Goal: Task Accomplishment & Management: Manage account settings

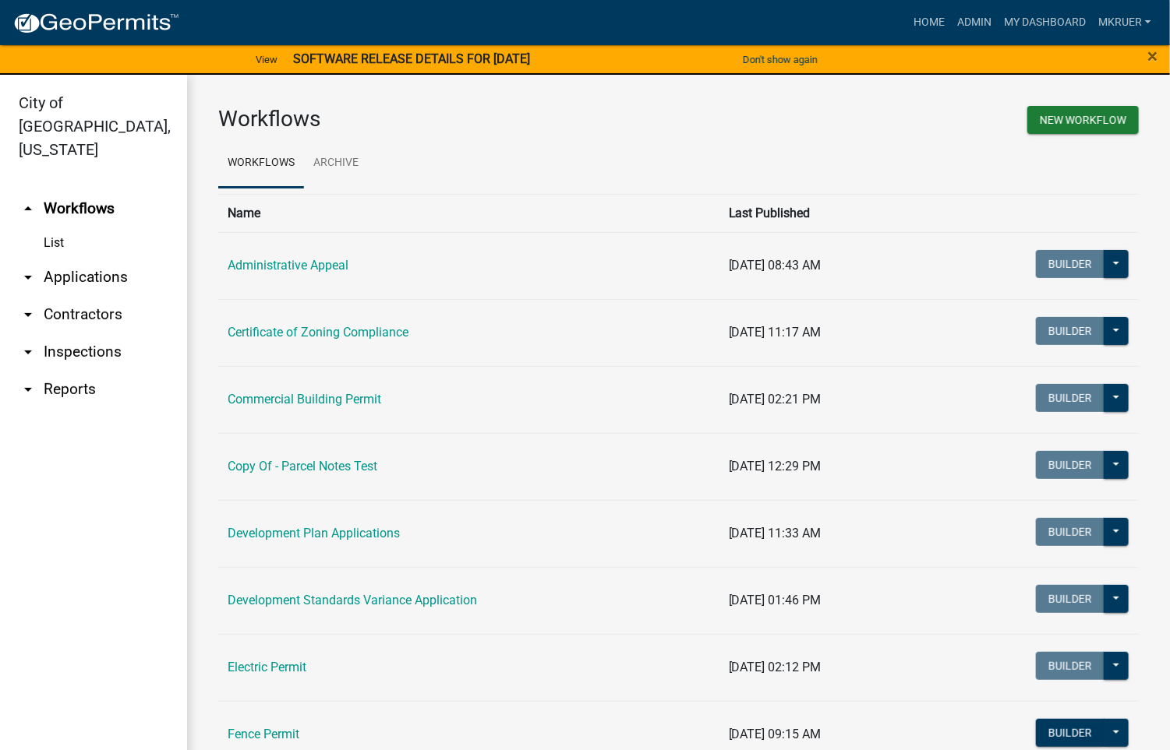
click at [76, 334] on link "arrow_drop_down Inspections" at bounding box center [93, 352] width 187 height 37
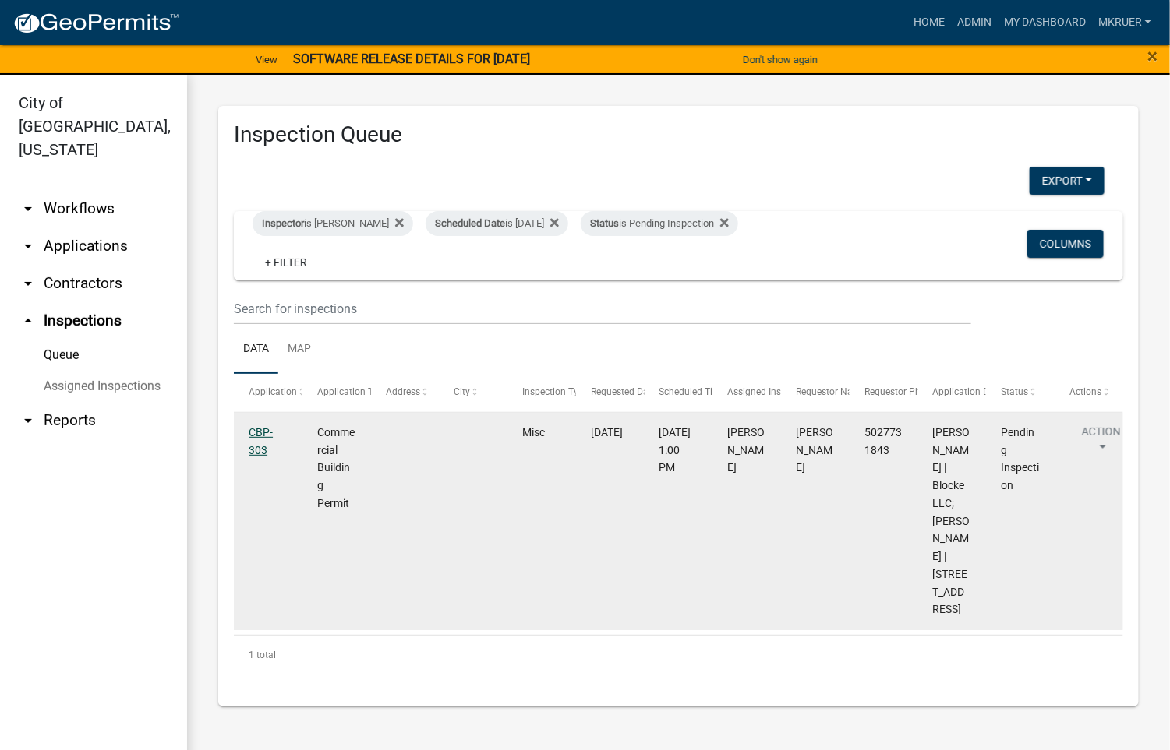
click at [260, 429] on link "CBP-303" at bounding box center [261, 441] width 24 height 30
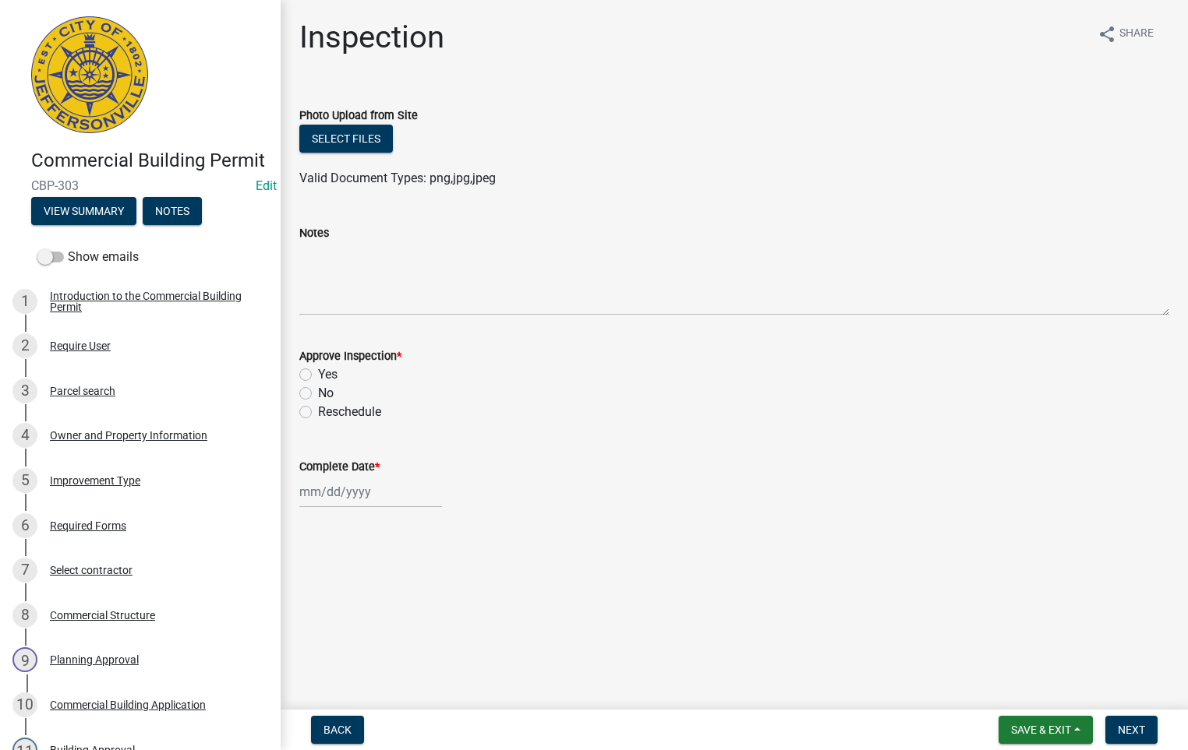
click at [318, 377] on label "Yes" at bounding box center [327, 374] width 19 height 19
click at [318, 376] on input "Yes" at bounding box center [323, 370] width 10 height 10
radio input "true"
click at [344, 496] on div at bounding box center [370, 492] width 143 height 32
select select "10"
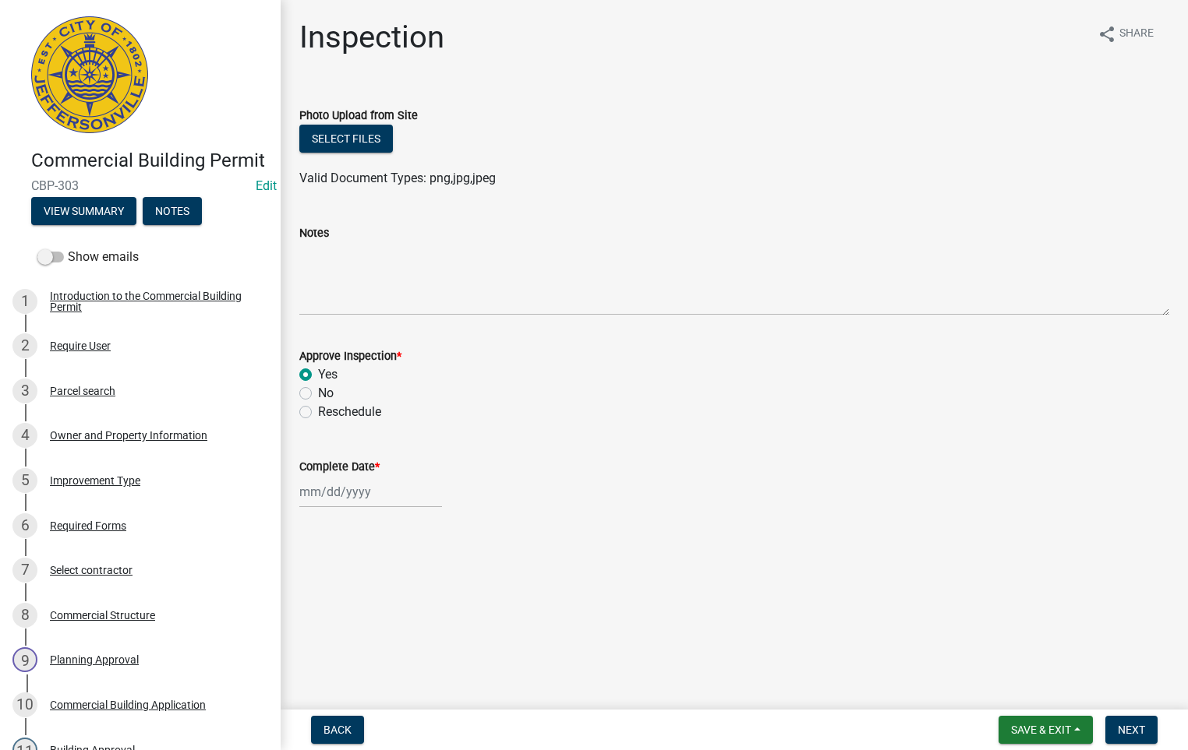
select select "2025"
click at [367, 356] on div "8" at bounding box center [364, 359] width 25 height 25
type input "[DATE]"
click at [1130, 725] on span "Next" at bounding box center [1130, 730] width 27 height 12
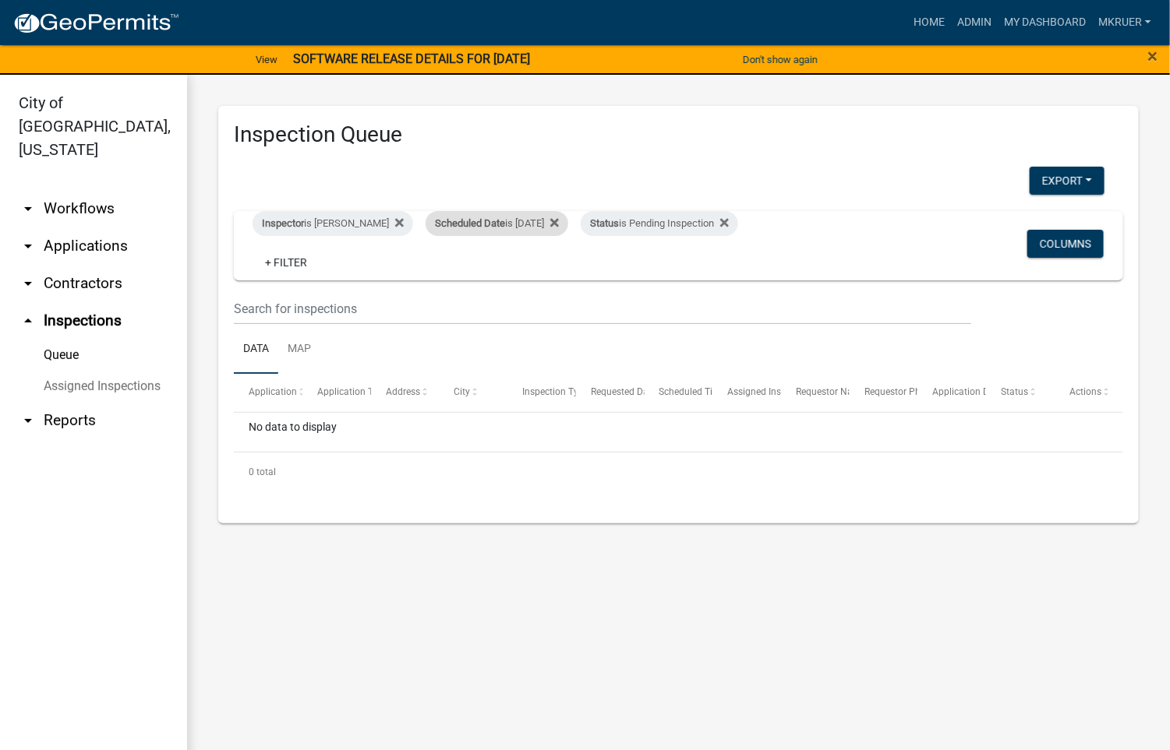
click at [534, 221] on div "Scheduled Date is [DATE]" at bounding box center [496, 223] width 143 height 25
click at [534, 278] on input "[DATE]" at bounding box center [486, 282] width 109 height 32
type input "[DATE]"
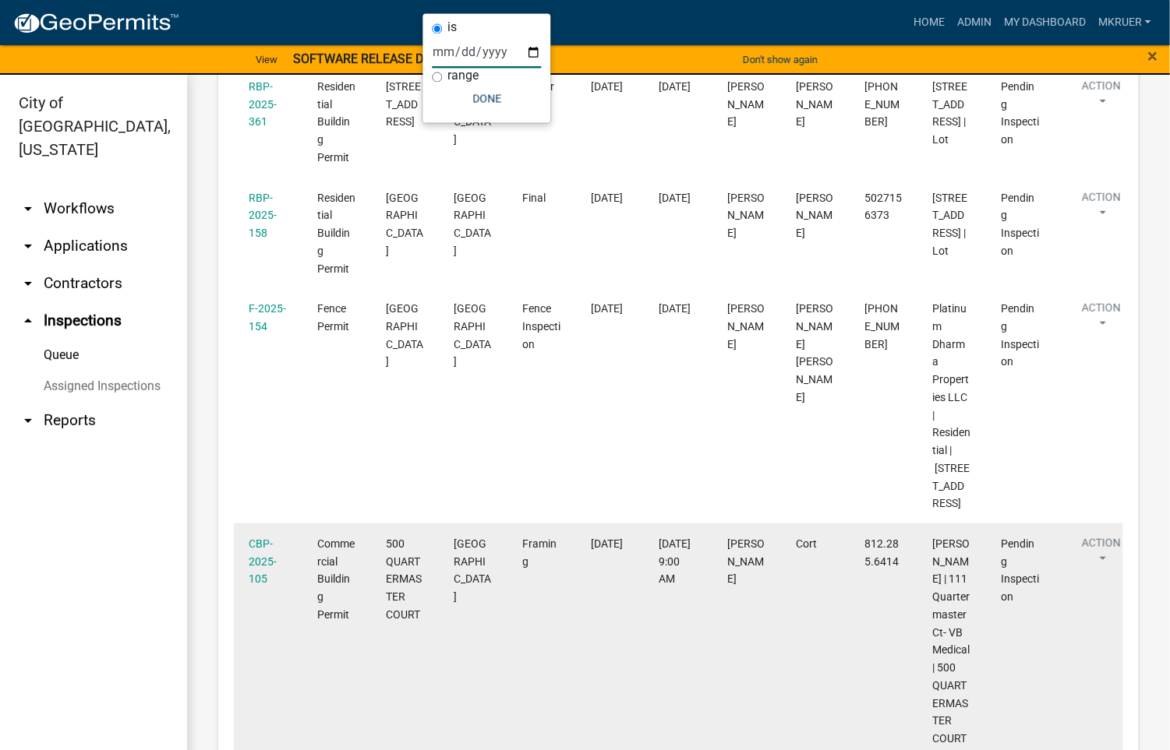
scroll to position [229, 0]
